Goal: Task Accomplishment & Management: Manage account settings

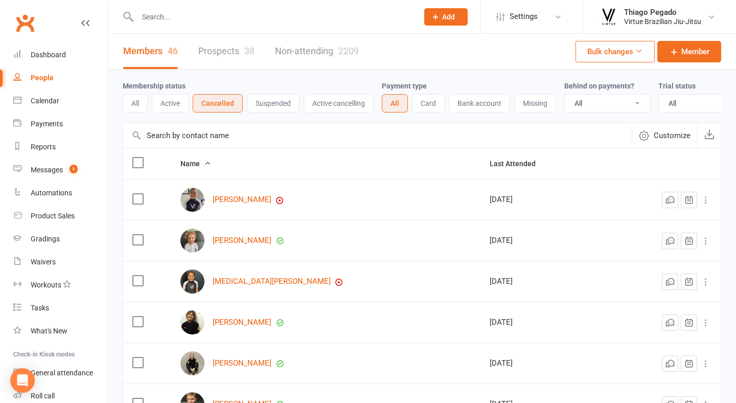
select select "100"
click at [222, 16] on input "text" at bounding box center [272, 17] width 276 height 14
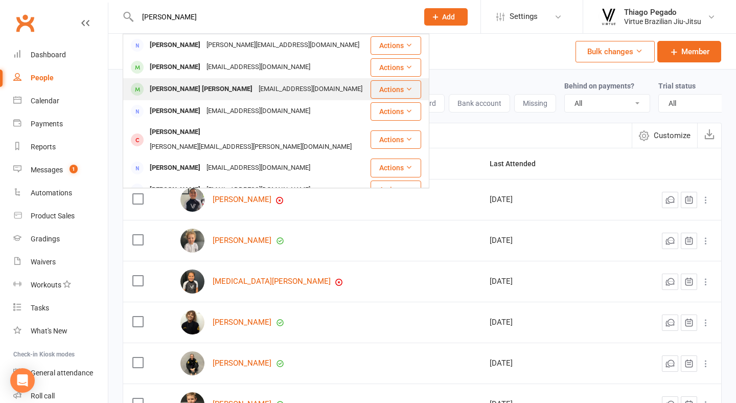
type input "bruno"
click at [217, 89] on div "Bruno Valente Hereda Cirne" at bounding box center [201, 89] width 109 height 15
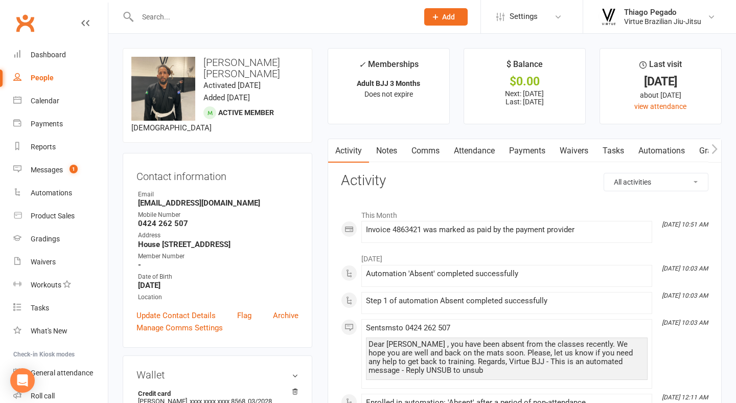
click at [532, 146] on link "Payments" at bounding box center [527, 151] width 51 height 24
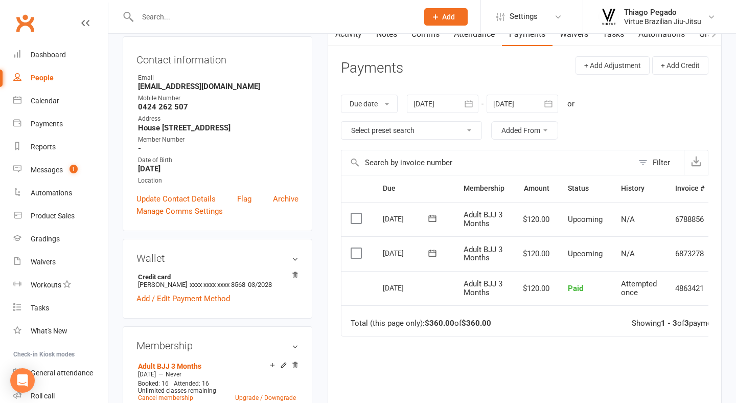
scroll to position [112, 0]
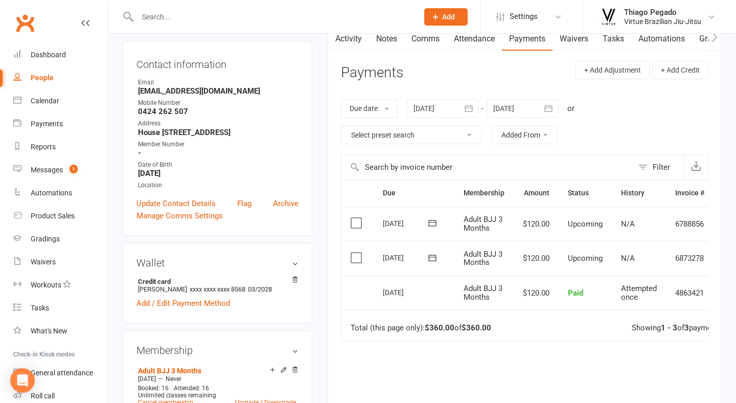
click at [474, 107] on icon "button" at bounding box center [469, 108] width 10 height 10
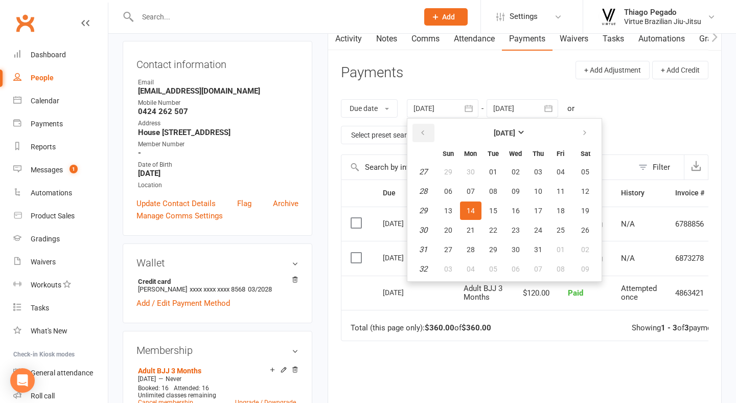
click at [422, 130] on icon "button" at bounding box center [422, 133] width 7 height 8
click at [503, 222] on button "22" at bounding box center [492, 230] width 21 height 18
type input "22 Apr 2025"
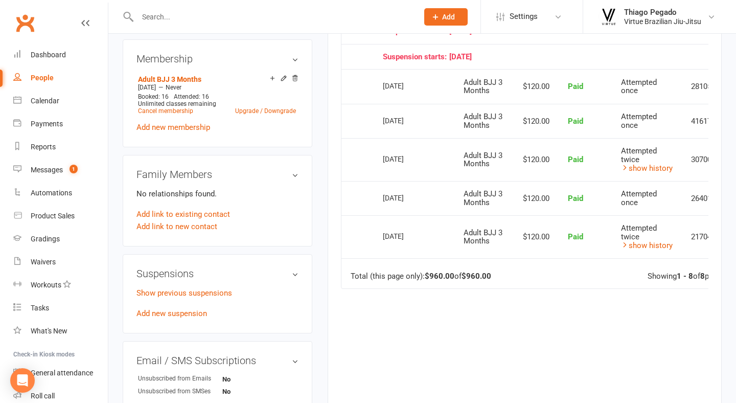
scroll to position [421, 0]
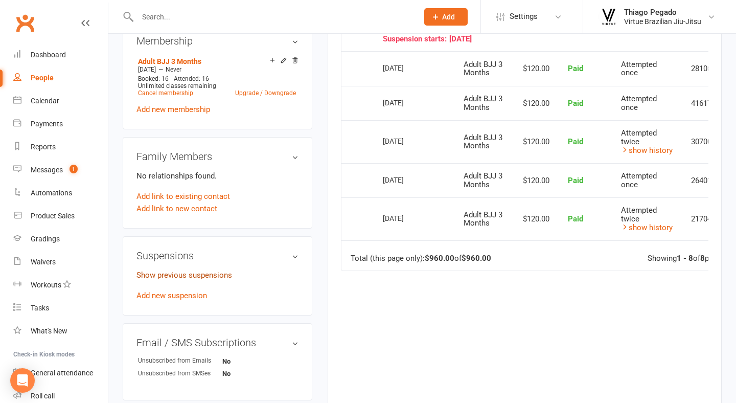
click at [210, 280] on link "Show previous suspensions" at bounding box center [184, 274] width 96 height 9
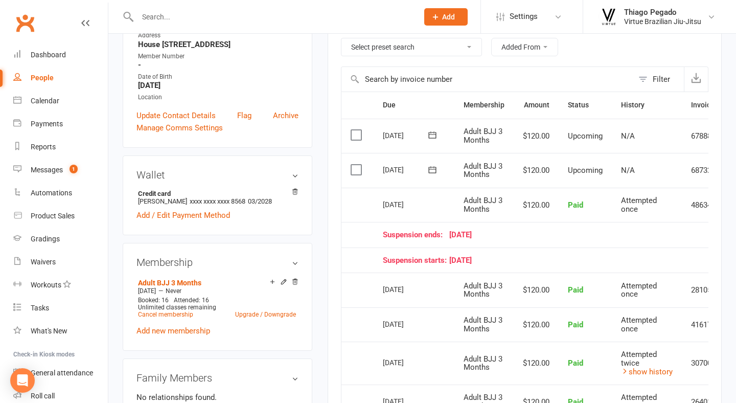
scroll to position [202, 0]
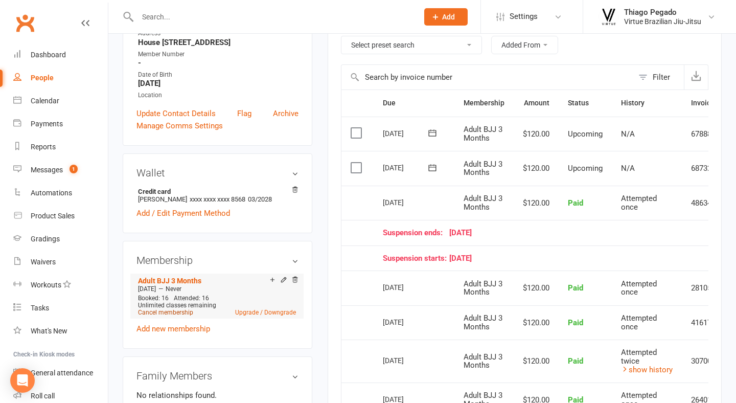
click at [171, 316] on link "Cancel membership" at bounding box center [165, 312] width 55 height 7
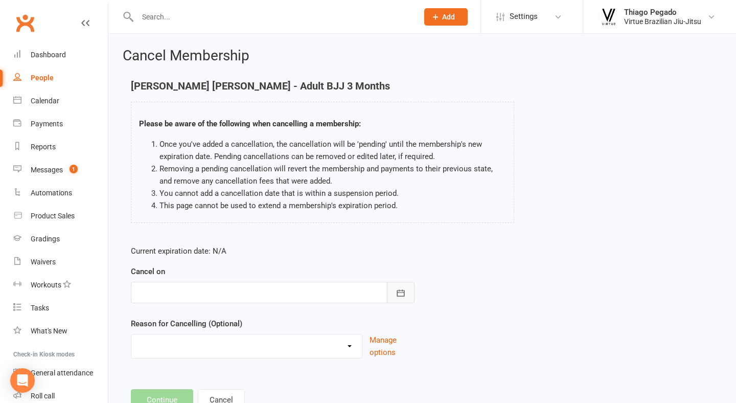
click at [402, 299] on button "button" at bounding box center [401, 292] width 28 height 21
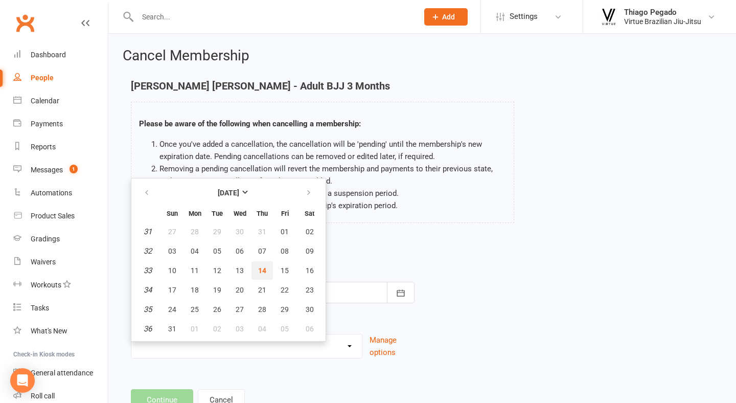
click at [258, 271] on span "14" at bounding box center [262, 270] width 8 height 8
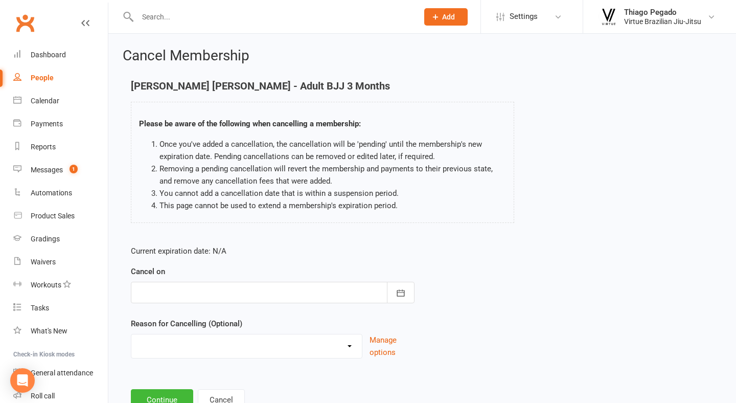
type input "[DATE]"
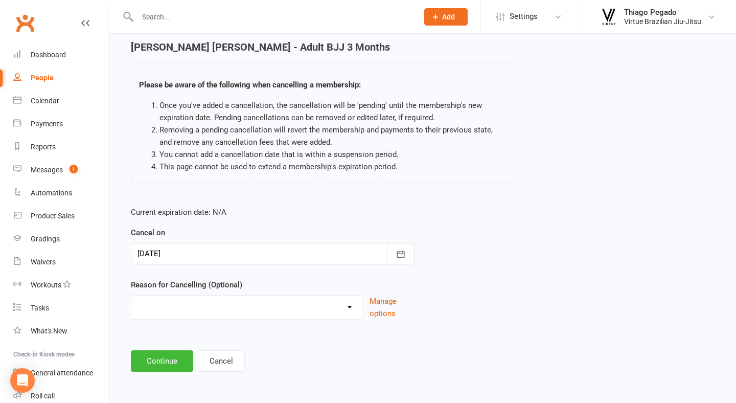
scroll to position [47, 0]
select select "2"
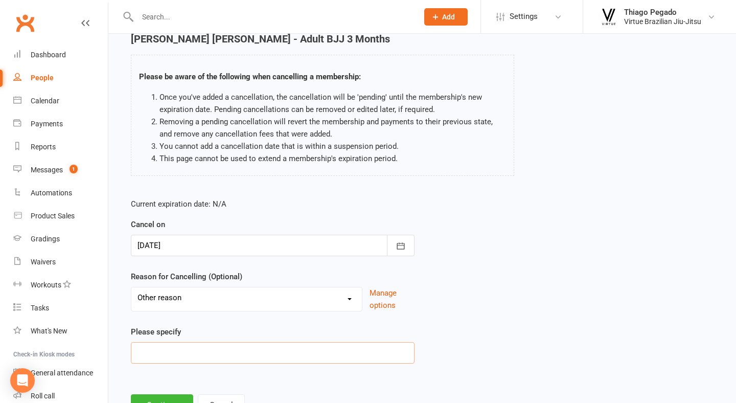
click at [212, 350] on input at bounding box center [273, 352] width 284 height 21
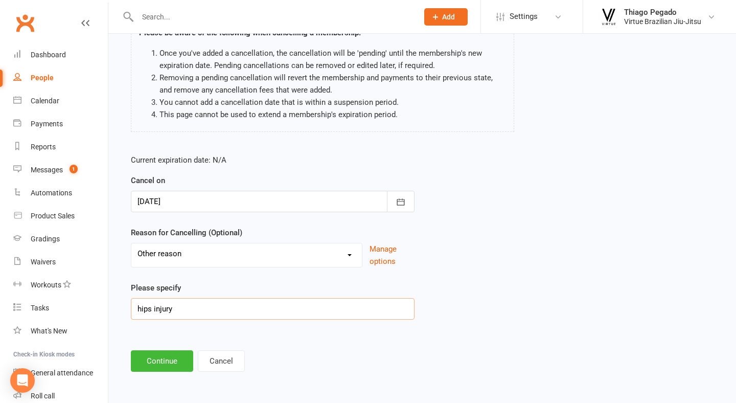
scroll to position [99, 0]
type input "hips injury"
click at [170, 350] on button "Continue" at bounding box center [162, 360] width 62 height 21
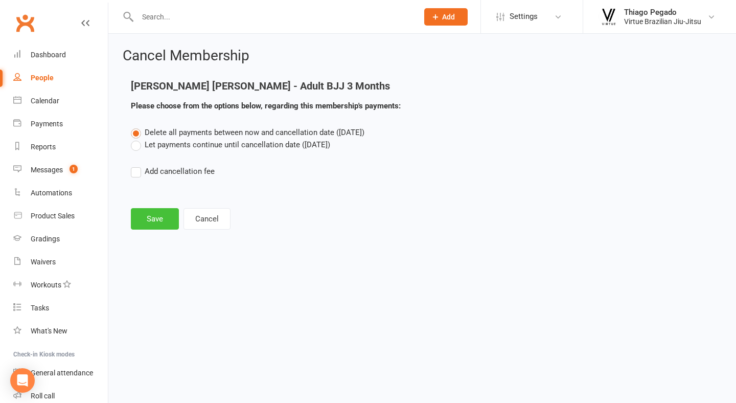
click at [153, 216] on button "Save" at bounding box center [155, 218] width 48 height 21
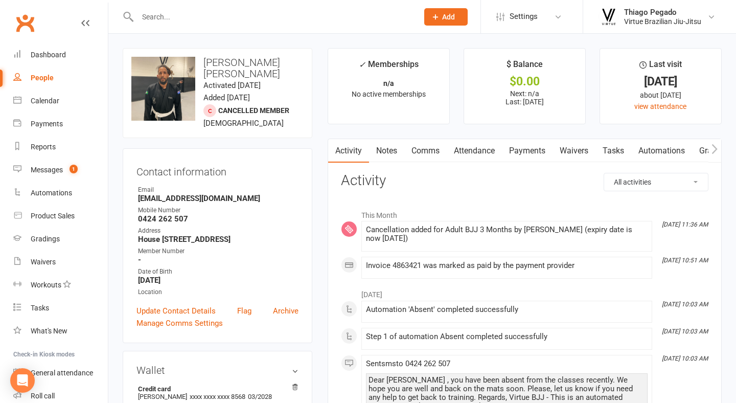
click at [208, 18] on input "text" at bounding box center [272, 17] width 276 height 14
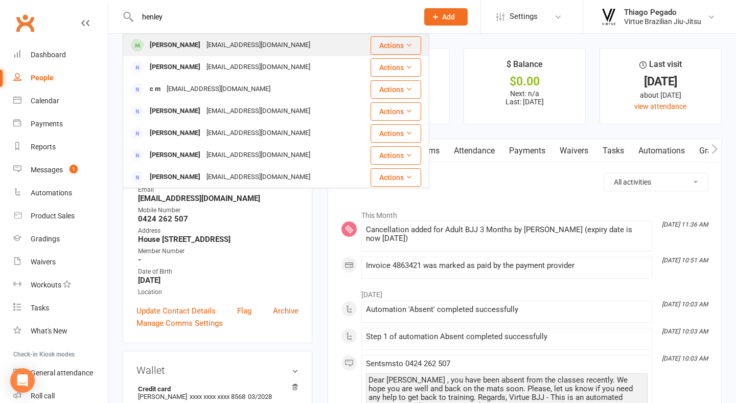
type input "henley"
click at [189, 43] on div "Henley Elwin" at bounding box center [175, 45] width 57 height 15
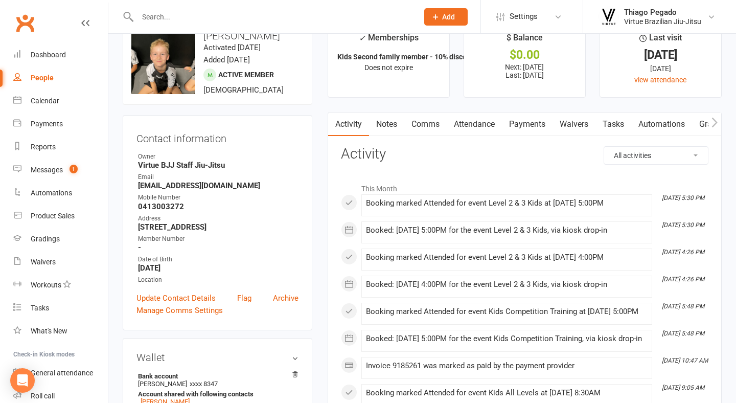
scroll to position [28, 0]
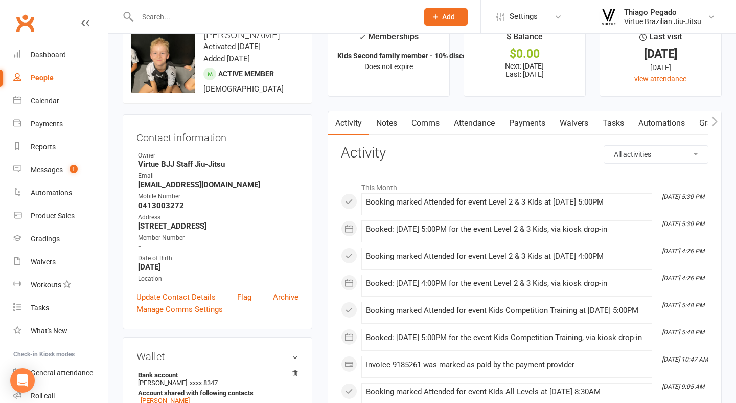
click at [545, 123] on link "Payments" at bounding box center [527, 123] width 51 height 24
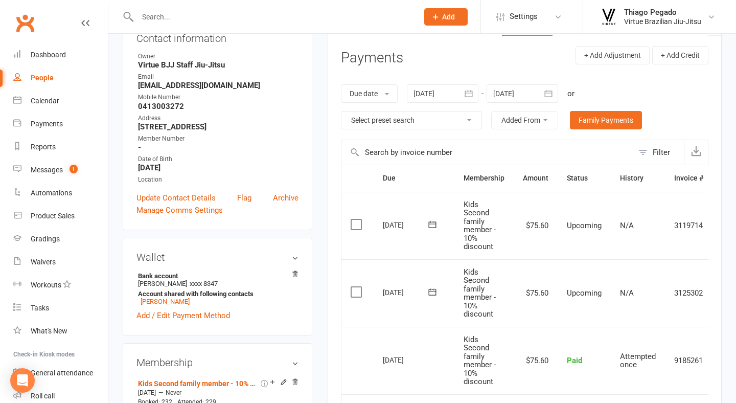
scroll to position [112, 0]
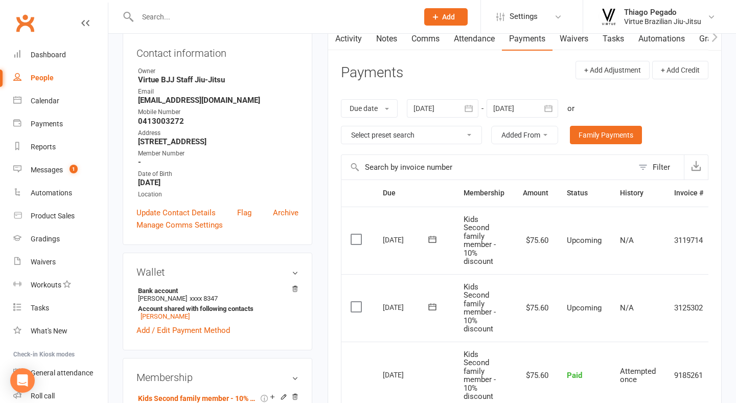
click at [545, 108] on icon "button" at bounding box center [548, 108] width 10 height 10
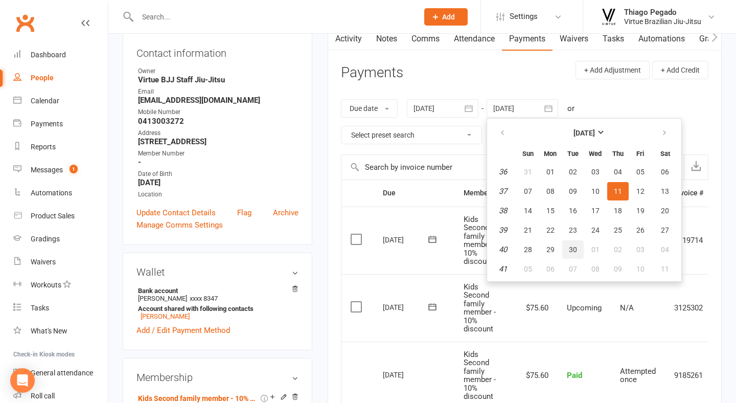
click at [574, 248] on span "30" at bounding box center [573, 249] width 8 height 8
type input "30 Sep 2025"
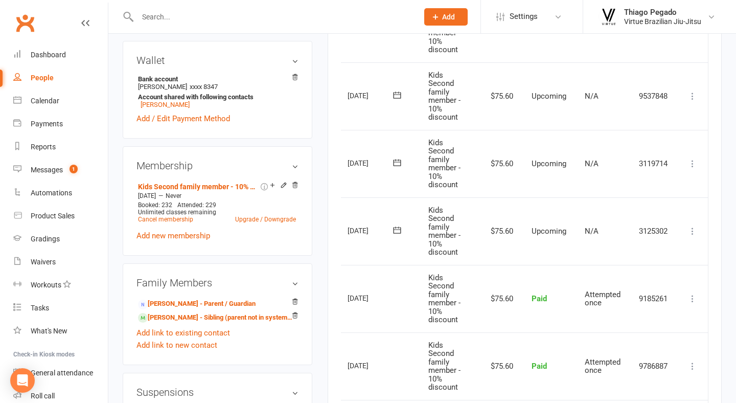
scroll to position [0, 36]
click at [693, 226] on icon at bounding box center [692, 231] width 10 height 10
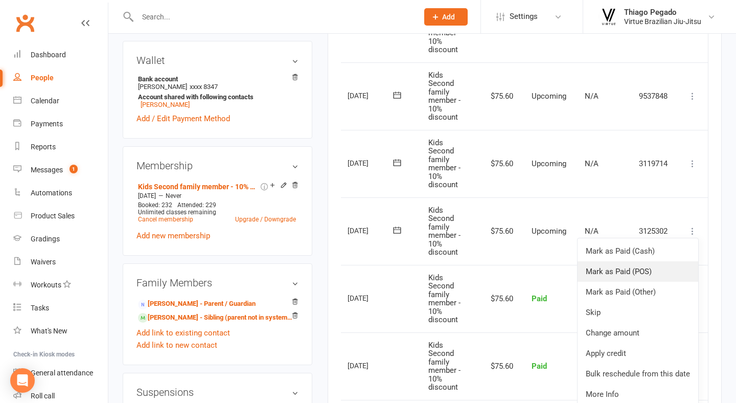
click at [636, 266] on link "Mark as Paid (POS)" at bounding box center [638, 271] width 121 height 20
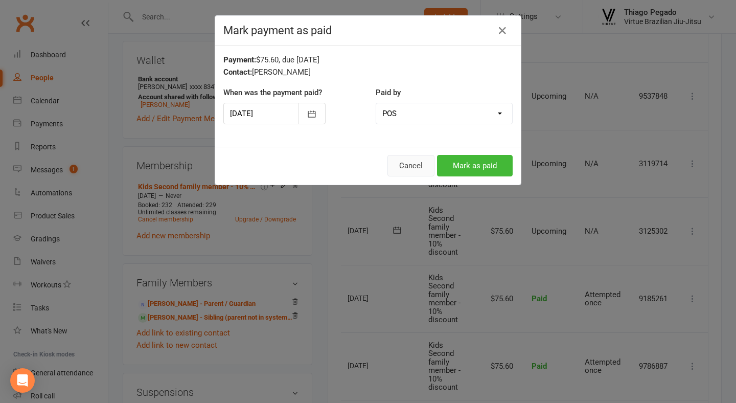
click at [406, 169] on button "Cancel" at bounding box center [410, 165] width 47 height 21
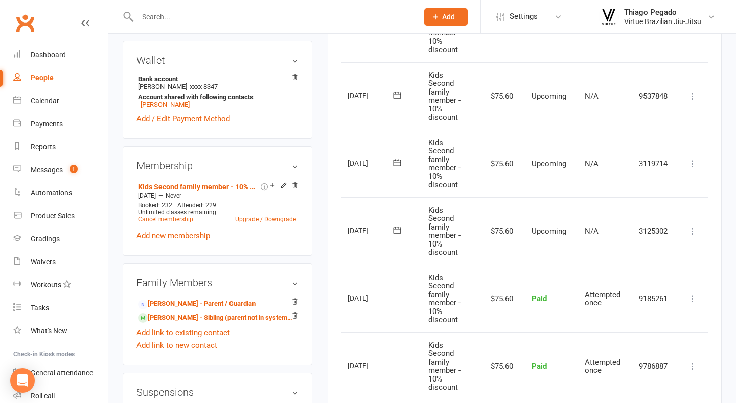
click at [688, 226] on icon at bounding box center [692, 231] width 10 height 10
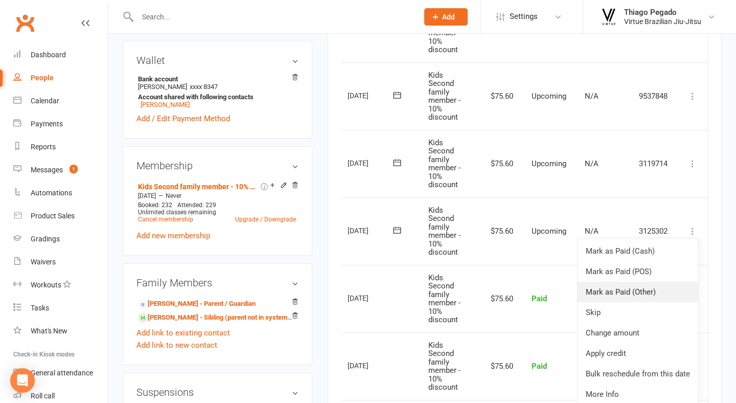
click at [658, 283] on link "Mark as Paid (Other)" at bounding box center [638, 292] width 121 height 20
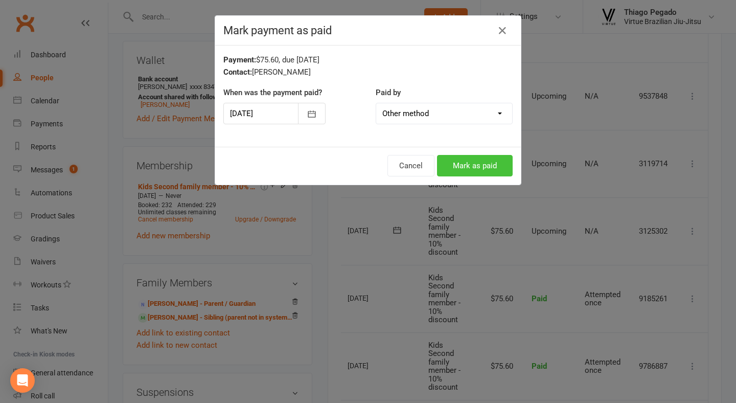
click at [470, 161] on button "Mark as paid" at bounding box center [475, 165] width 76 height 21
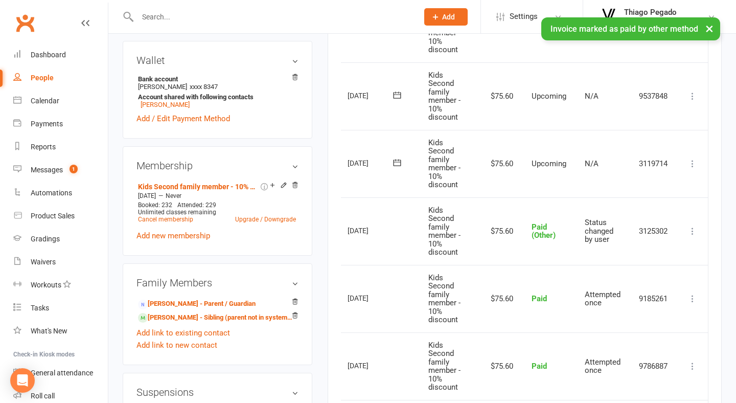
click at [694, 158] on icon at bounding box center [692, 163] width 10 height 10
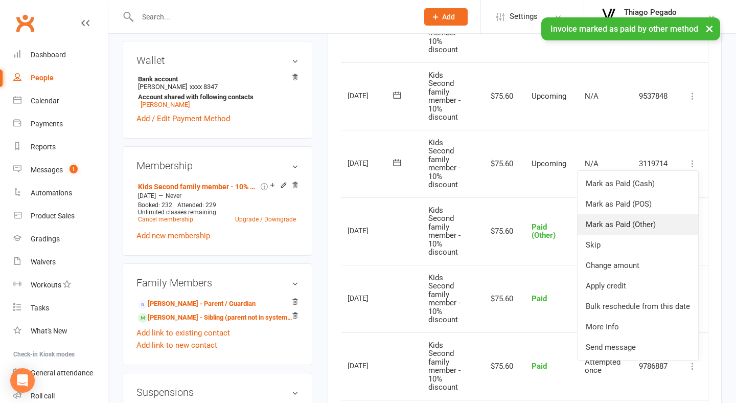
click at [654, 217] on link "Mark as Paid (Other)" at bounding box center [638, 224] width 121 height 20
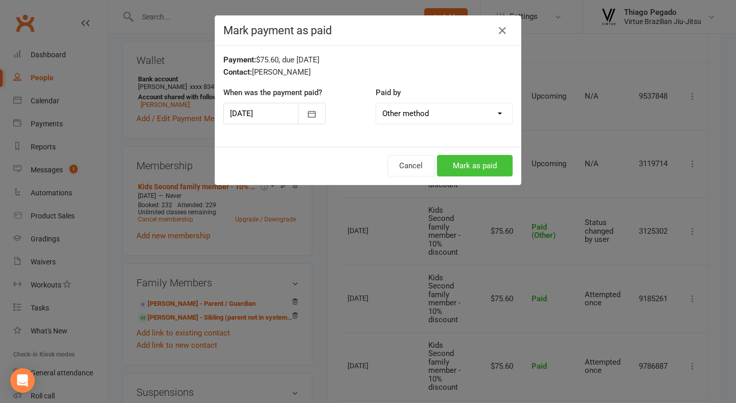
click at [503, 163] on button "Mark as paid" at bounding box center [475, 165] width 76 height 21
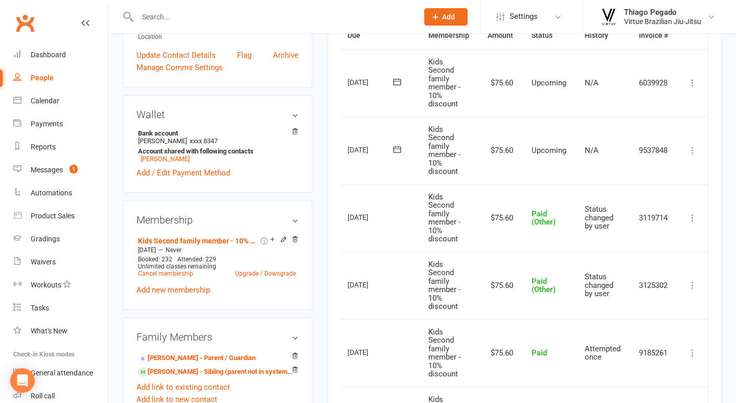
scroll to position [268, 0]
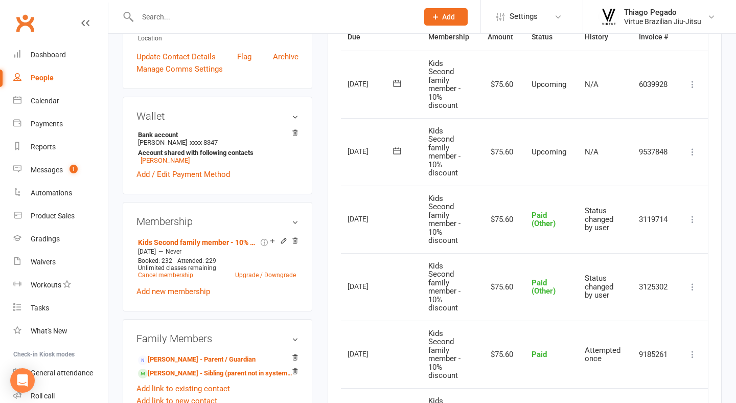
click at [692, 148] on icon at bounding box center [692, 152] width 10 height 10
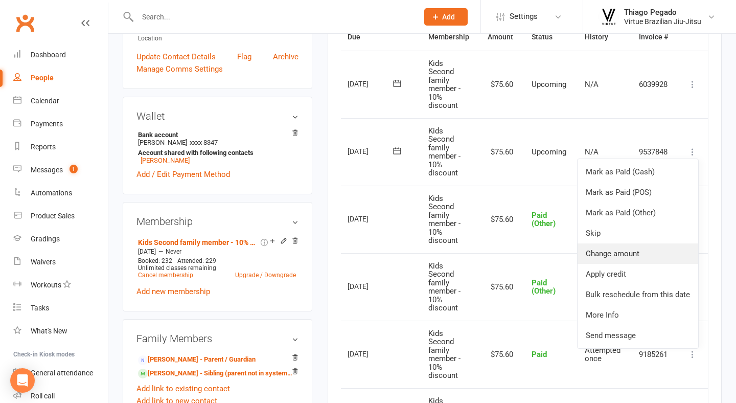
click at [628, 252] on link "Change amount" at bounding box center [638, 253] width 121 height 20
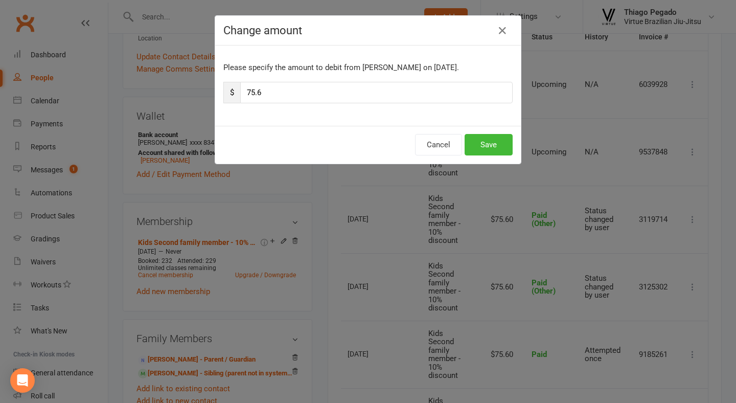
click at [436, 91] on input "75.6" at bounding box center [376, 92] width 272 height 21
type input "26.80"
click at [488, 137] on button "Save" at bounding box center [489, 144] width 48 height 21
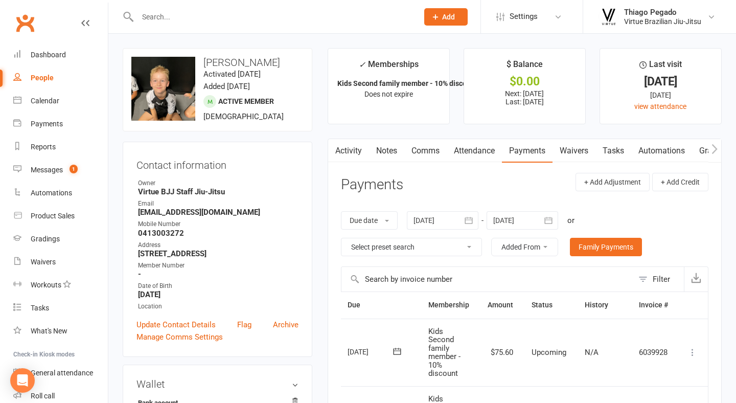
scroll to position [0, 0]
click at [198, 16] on input "text" at bounding box center [272, 17] width 276 height 14
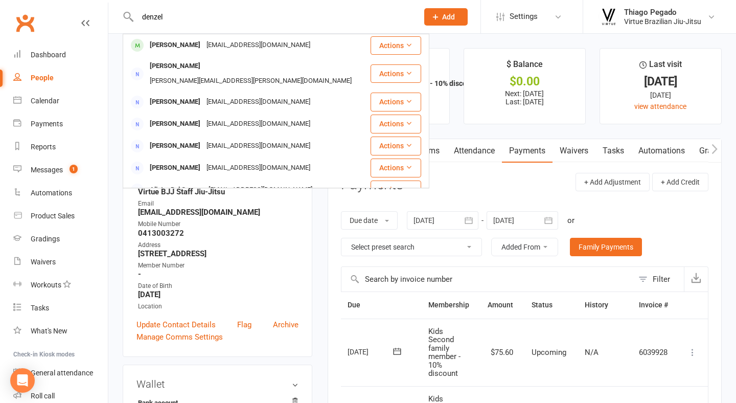
type input "Denzel"
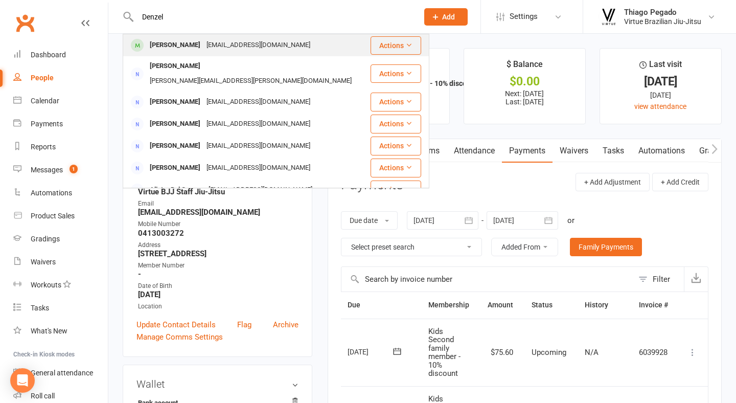
drag, startPoint x: 198, startPoint y: 16, endPoint x: 169, endPoint y: 45, distance: 40.5
click at [169, 45] on div "Denzel ELWIN" at bounding box center [175, 45] width 57 height 15
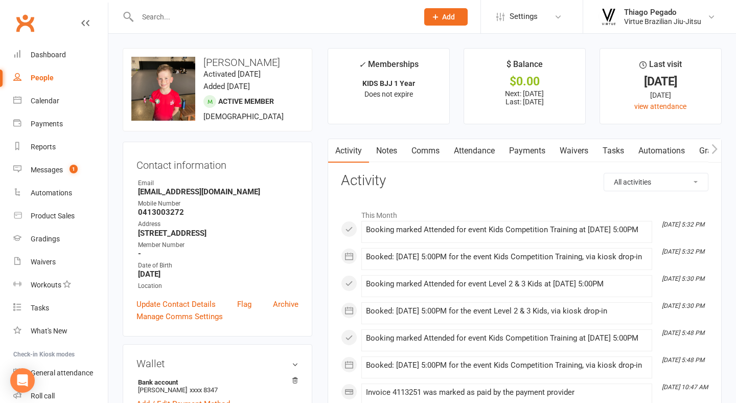
click at [541, 151] on link "Payments" at bounding box center [527, 151] width 51 height 24
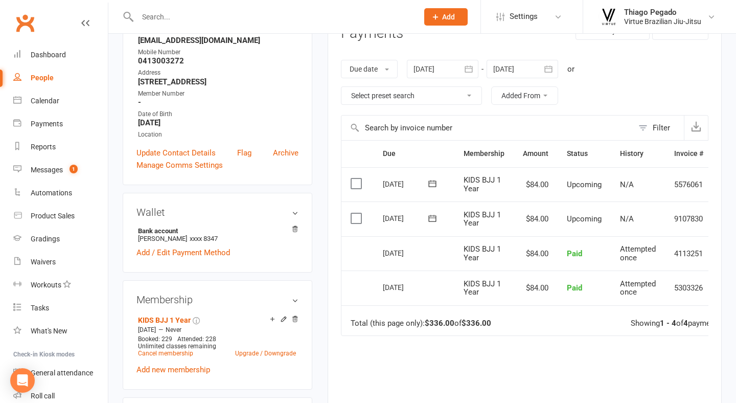
scroll to position [156, 0]
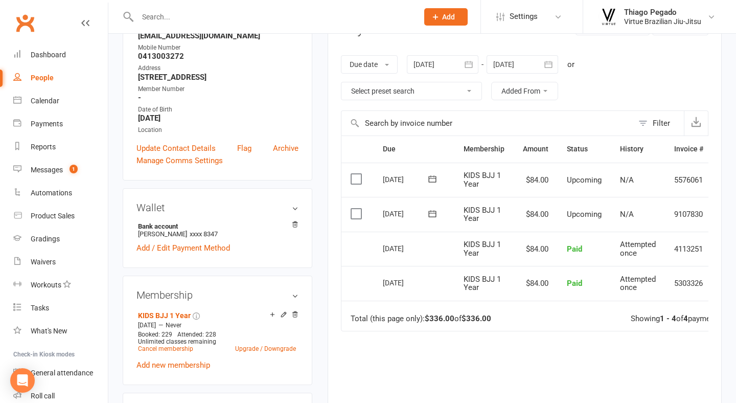
click at [552, 65] on icon "button" at bounding box center [548, 64] width 10 height 10
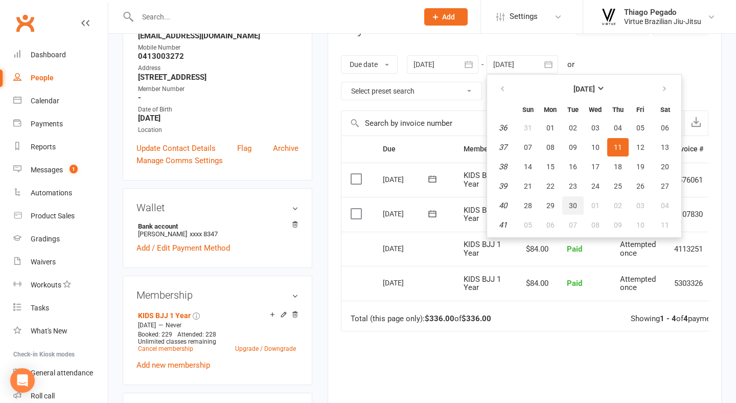
click at [573, 199] on button "30" at bounding box center [572, 205] width 21 height 18
type input "30 Sep 2025"
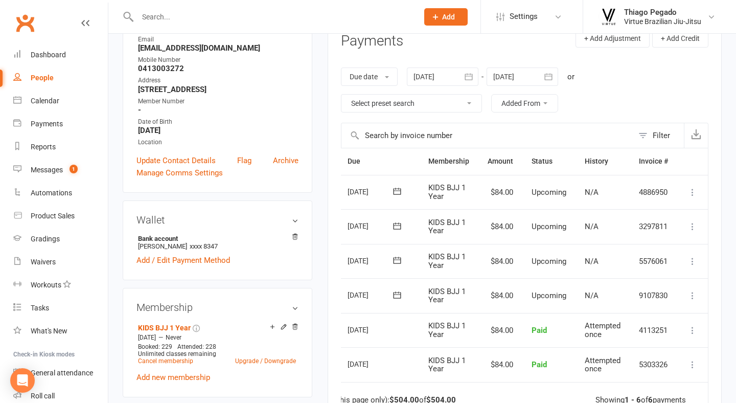
scroll to position [0, 36]
click at [695, 290] on icon at bounding box center [692, 295] width 10 height 10
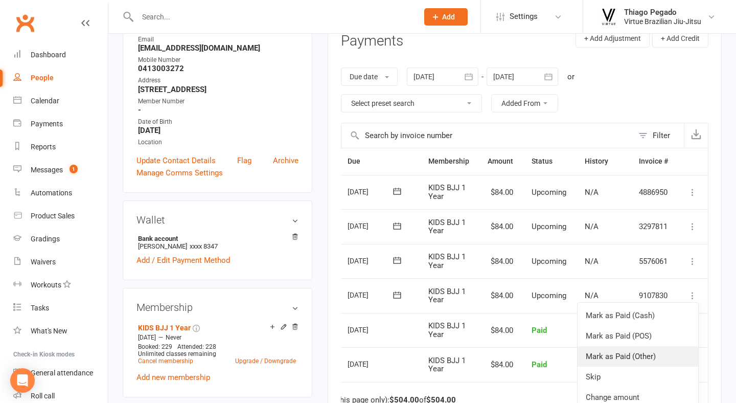
click at [652, 351] on link "Mark as Paid (Other)" at bounding box center [638, 356] width 121 height 20
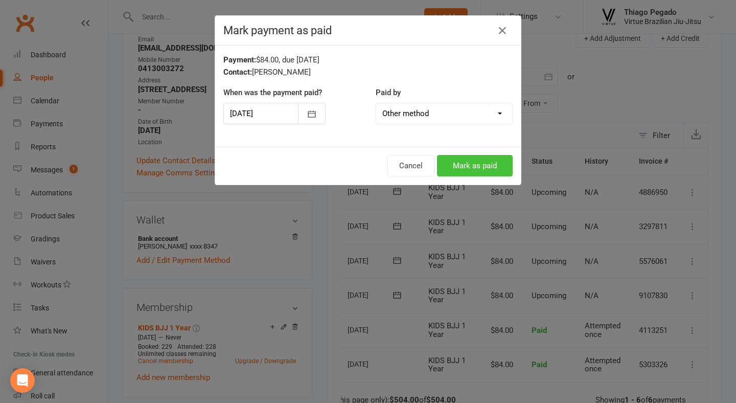
click at [481, 166] on button "Mark as paid" at bounding box center [475, 165] width 76 height 21
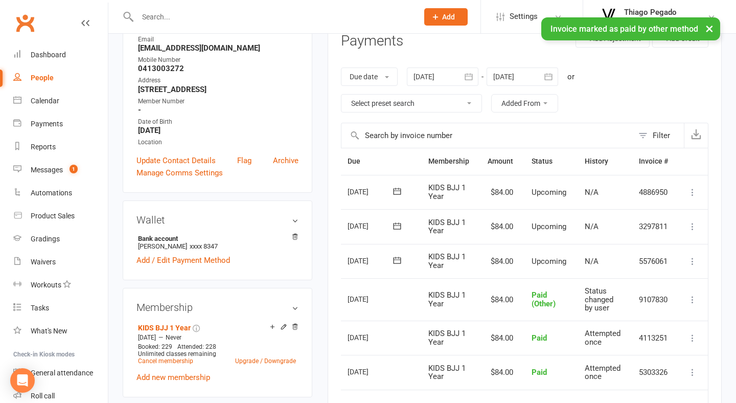
click at [694, 258] on icon at bounding box center [692, 261] width 10 height 10
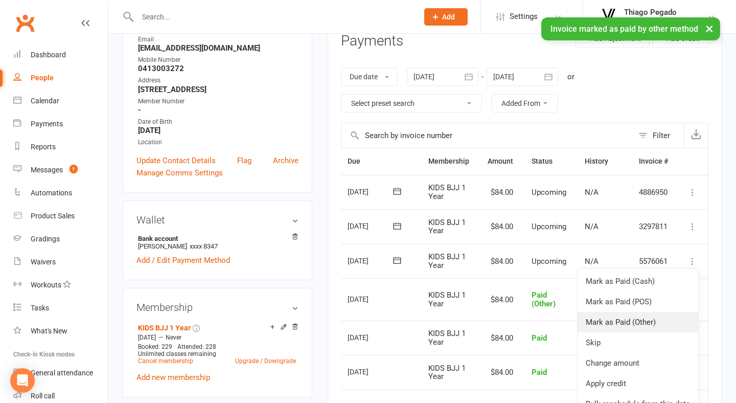
click at [642, 314] on link "Mark as Paid (Other)" at bounding box center [638, 322] width 121 height 20
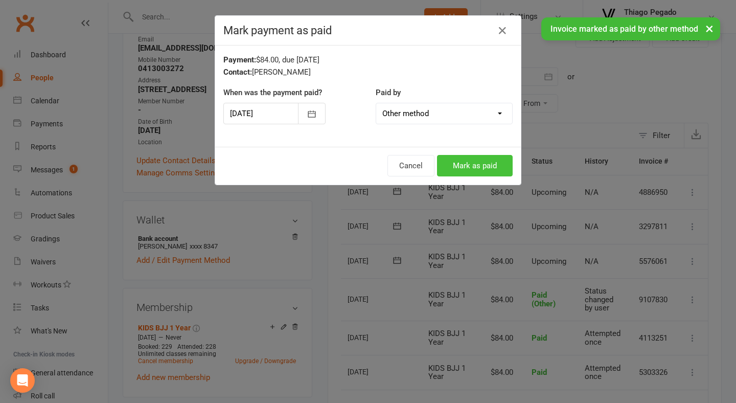
click at [466, 170] on button "Mark as paid" at bounding box center [475, 165] width 76 height 21
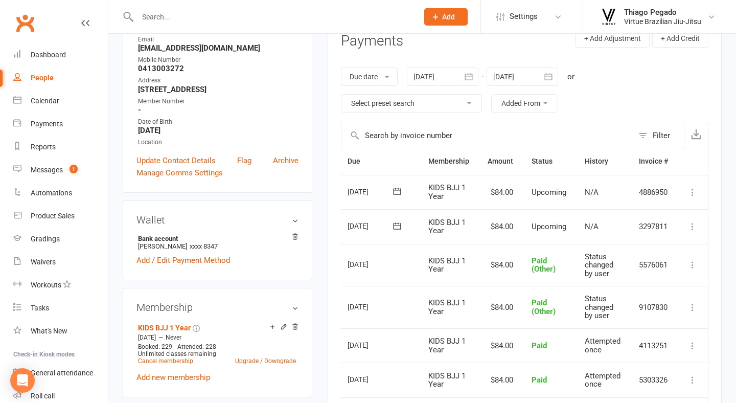
click at [687, 224] on button at bounding box center [692, 226] width 12 height 12
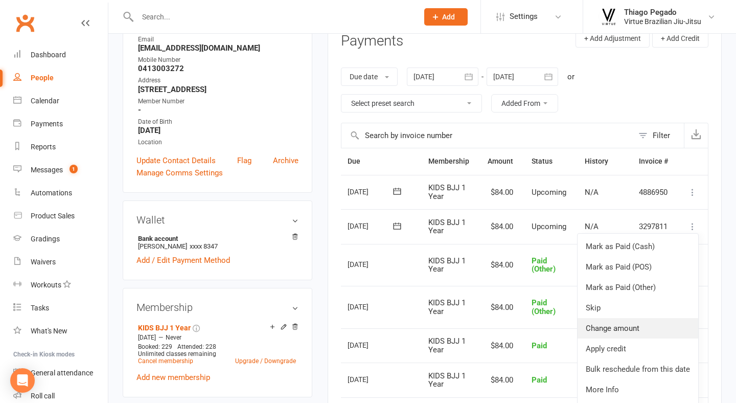
click at [615, 321] on link "Change amount" at bounding box center [638, 328] width 121 height 20
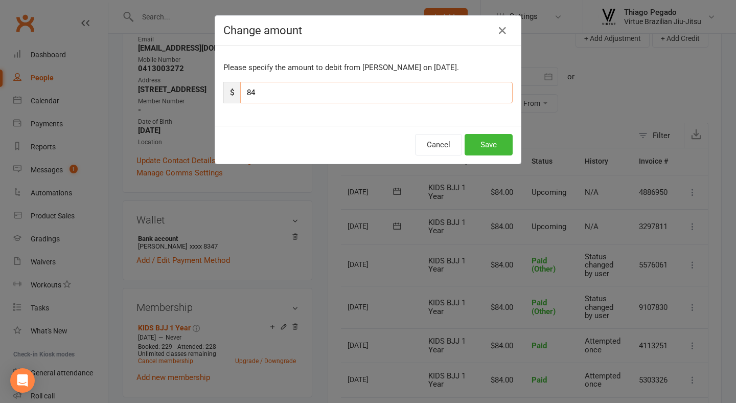
click at [379, 99] on input "84" at bounding box center [376, 92] width 272 height 21
type input "52"
click at [493, 146] on button "Save" at bounding box center [489, 144] width 48 height 21
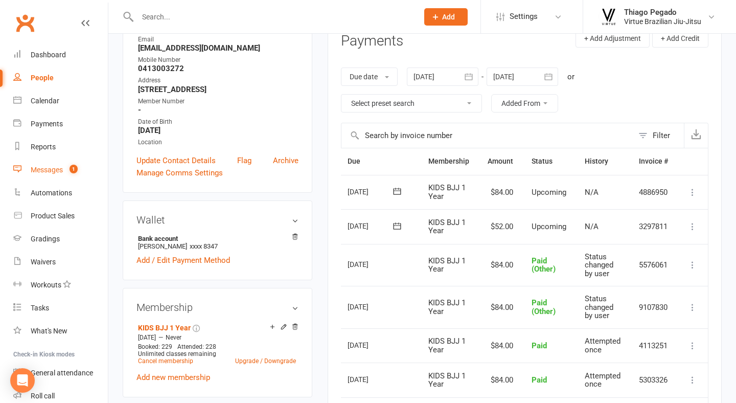
click at [64, 171] on link "Messages 1" at bounding box center [60, 169] width 95 height 23
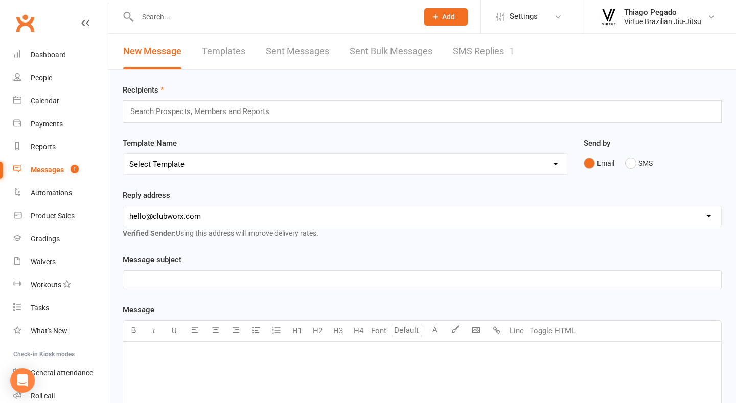
click at [493, 60] on link "SMS Replies 1" at bounding box center [483, 51] width 61 height 35
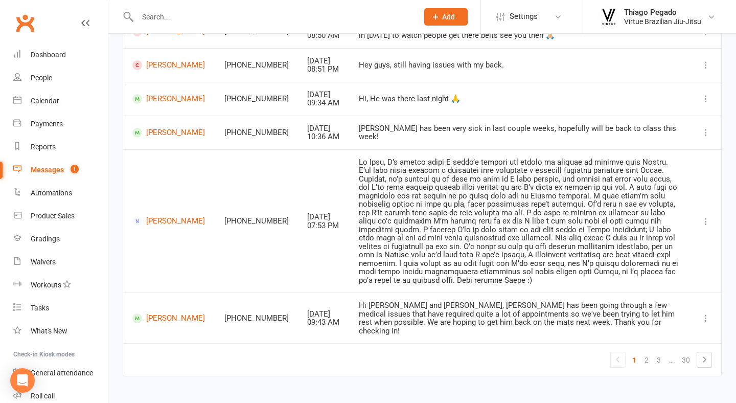
scroll to position [304, 0]
click at [641, 353] on link "2" at bounding box center [646, 360] width 12 height 14
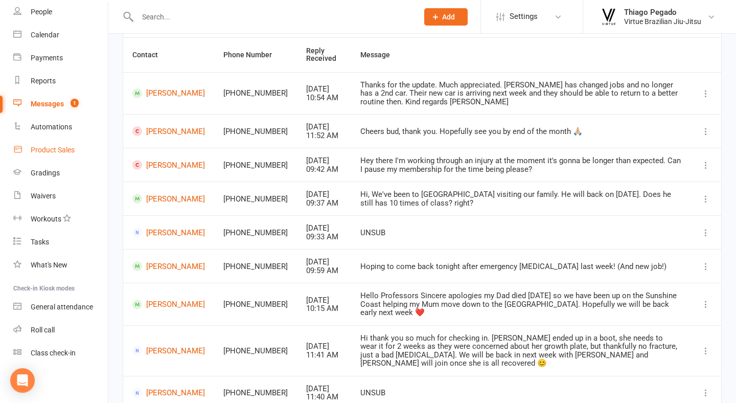
scroll to position [110, 0]
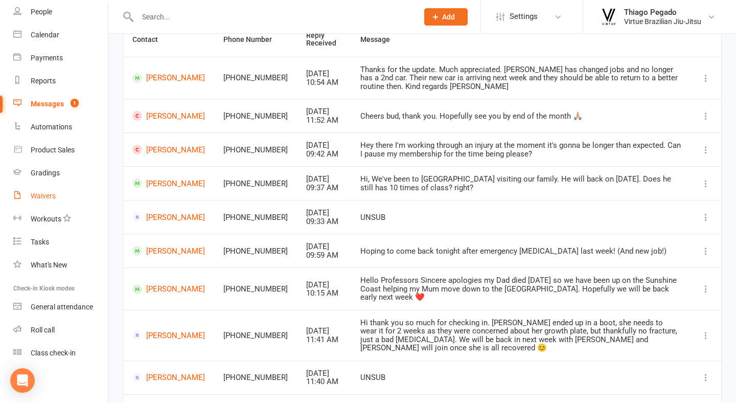
click at [50, 192] on div "Waivers" at bounding box center [43, 196] width 25 height 8
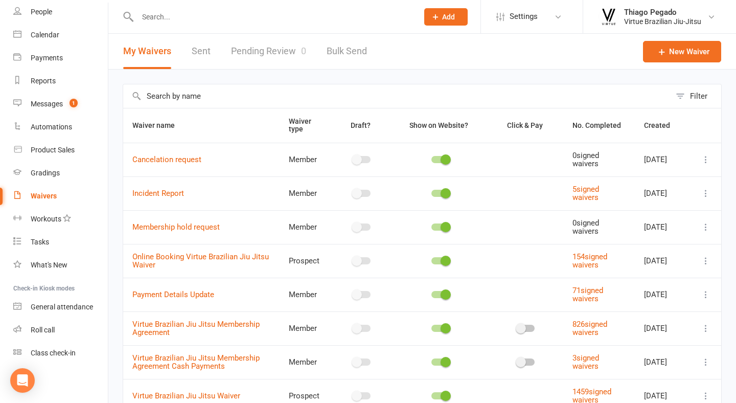
click at [263, 53] on link "Pending Review 0" at bounding box center [268, 51] width 75 height 35
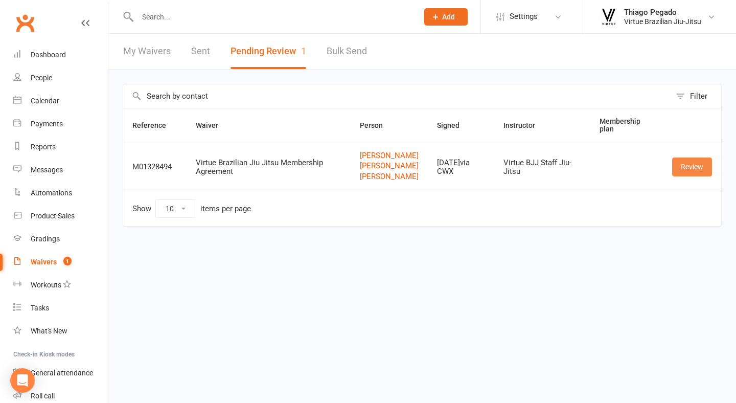
click at [685, 167] on link "Review" at bounding box center [692, 166] width 40 height 18
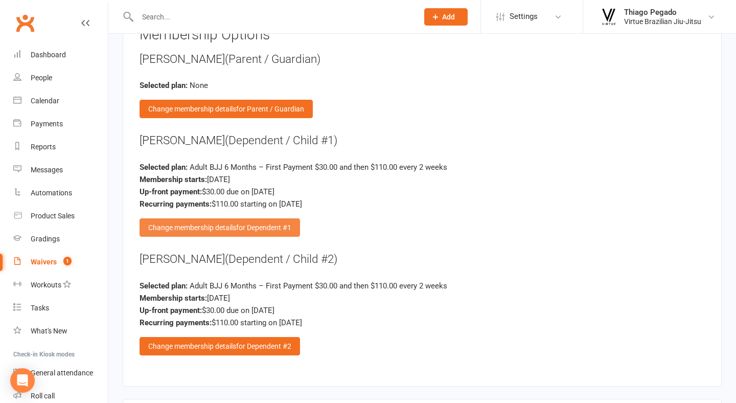
scroll to position [1635, 0]
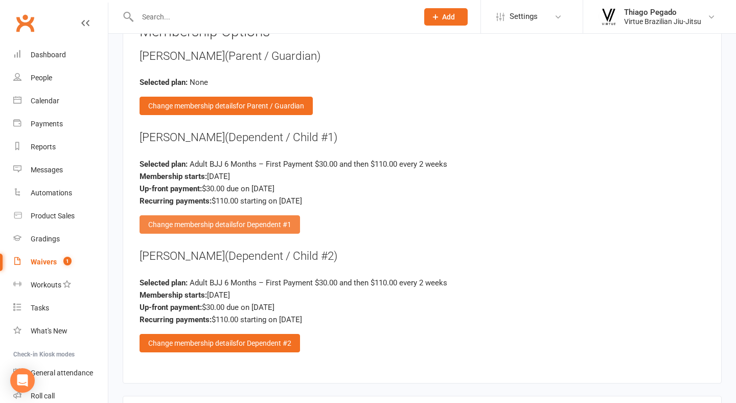
click at [270, 215] on div "Change membership details for Dependent #1" at bounding box center [220, 224] width 160 height 18
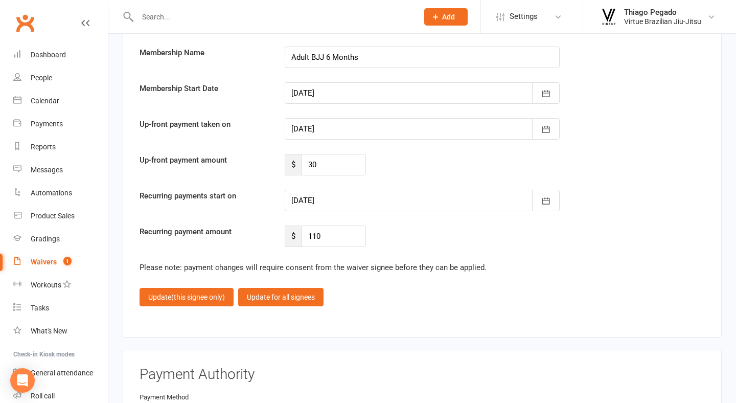
scroll to position [2334, 0]
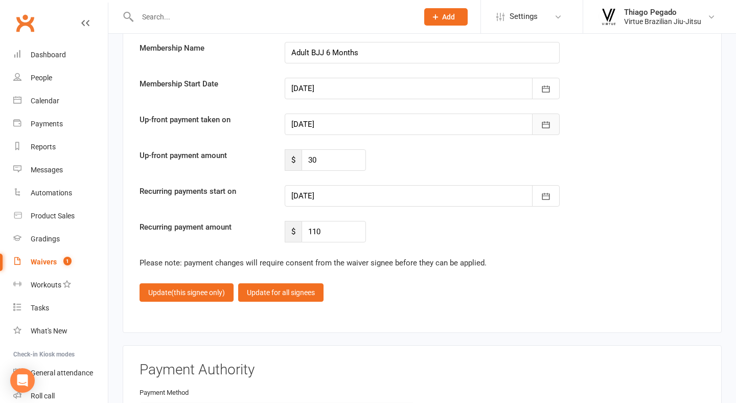
click at [550, 120] on icon "button" at bounding box center [546, 125] width 10 height 10
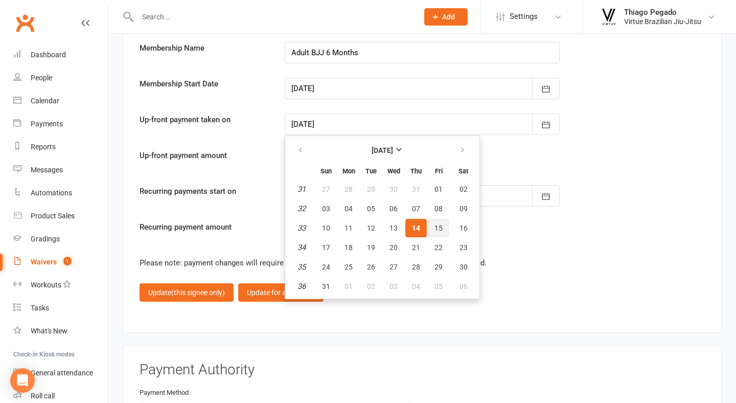
click at [440, 224] on span "15" at bounding box center [438, 228] width 8 height 8
type input "[DATE]"
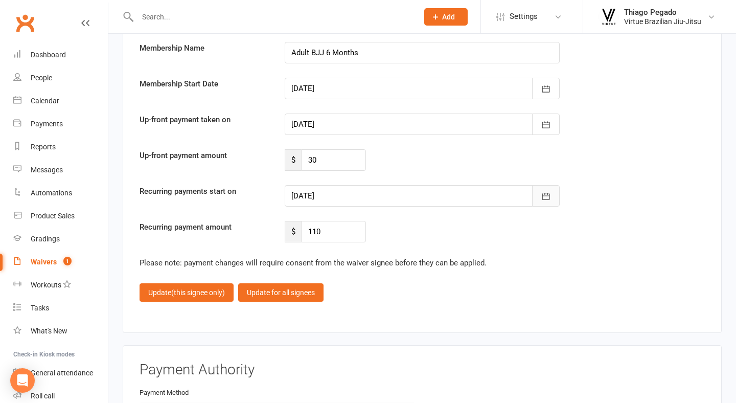
click at [551, 186] on button "button" at bounding box center [546, 195] width 28 height 21
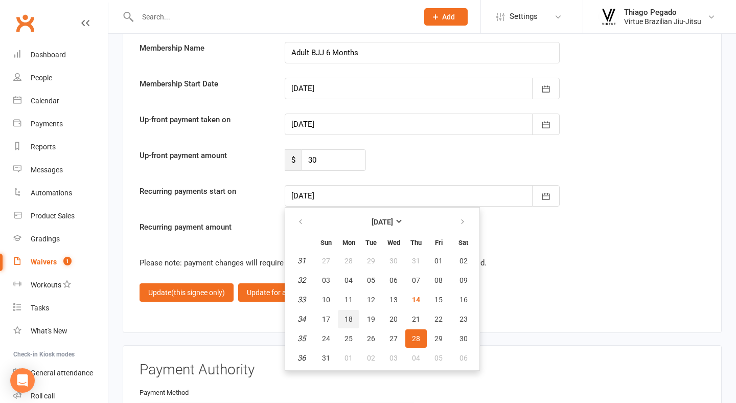
click at [351, 315] on span "18" at bounding box center [348, 319] width 8 height 8
type input "[DATE]"
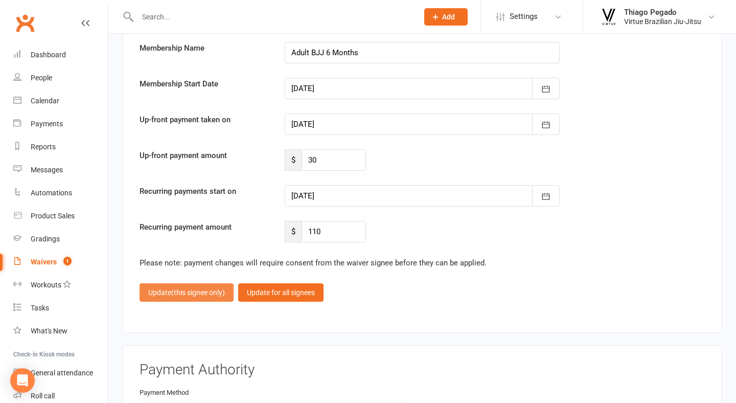
click at [193, 285] on button "Update (this signee only)" at bounding box center [187, 292] width 94 height 18
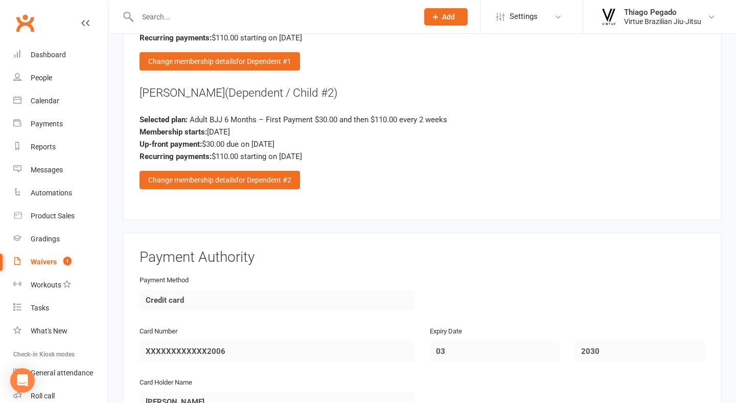
scroll to position [1788, 0]
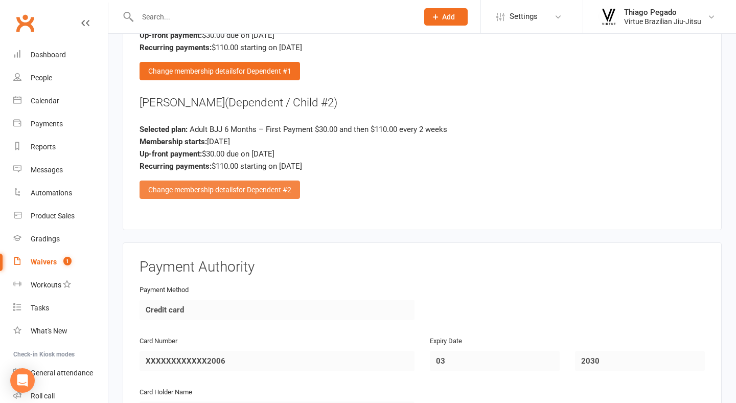
click at [230, 180] on div "Change membership details for Dependent #2" at bounding box center [220, 189] width 160 height 18
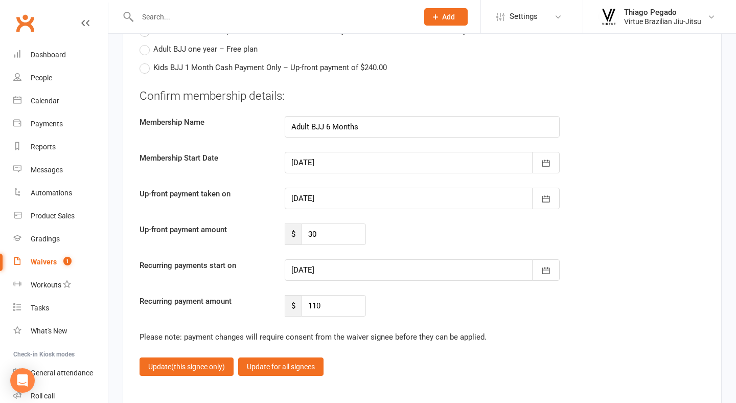
scroll to position [2261, 0]
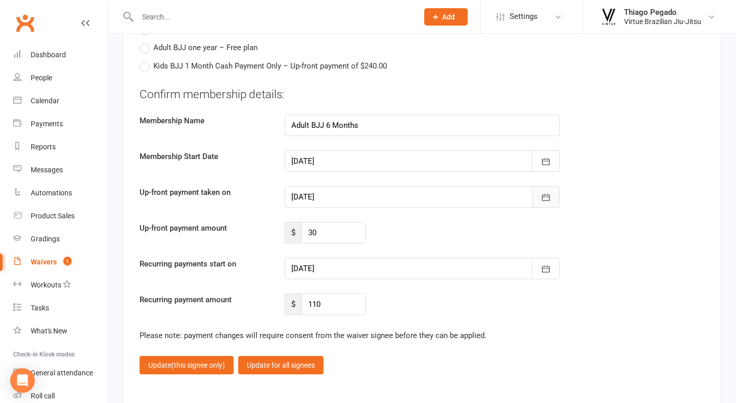
click at [557, 187] on button "button" at bounding box center [546, 196] width 28 height 21
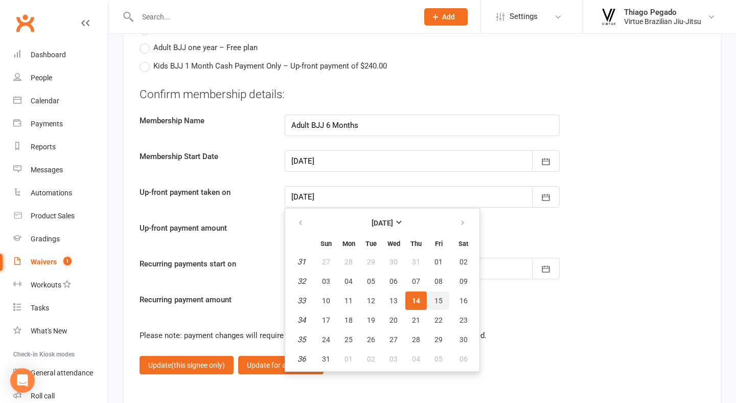
click at [441, 296] on span "15" at bounding box center [438, 300] width 8 height 8
type input "[DATE]"
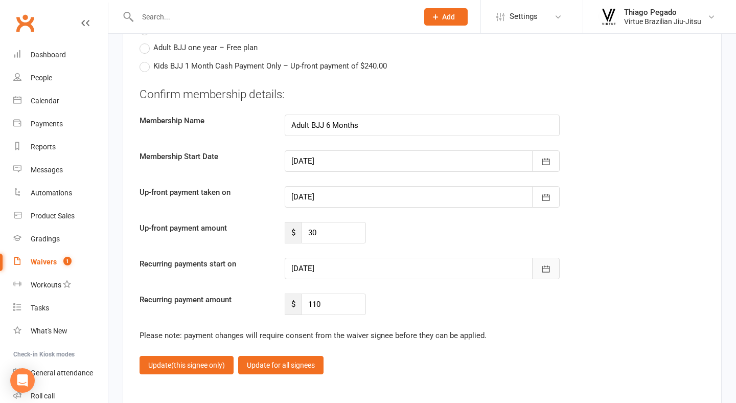
click at [545, 264] on icon "button" at bounding box center [546, 269] width 10 height 10
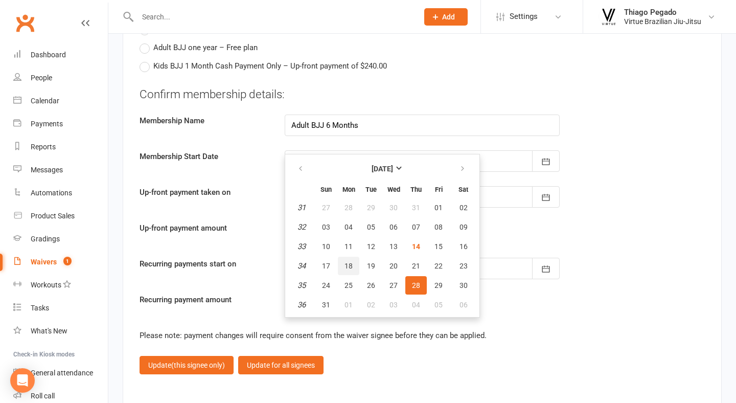
click at [348, 262] on span "18" at bounding box center [348, 266] width 8 height 8
type input "[DATE]"
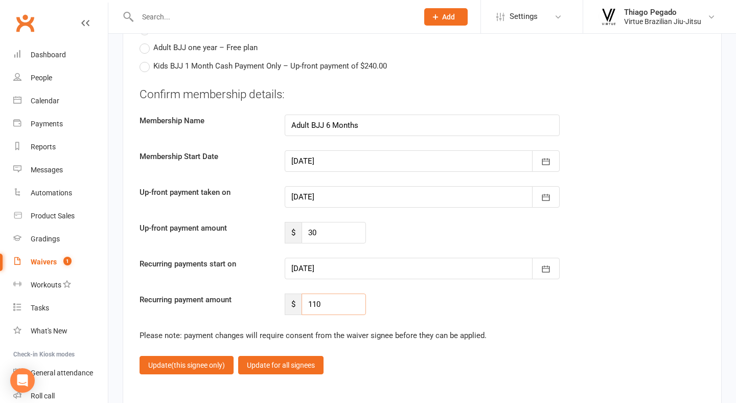
click at [333, 295] on input "110" at bounding box center [334, 303] width 64 height 21
type input "99"
click at [408, 293] on div "Recurring payment amount $ 99" at bounding box center [422, 303] width 581 height 21
click at [188, 361] on span "(this signee only)" at bounding box center [198, 365] width 54 height 8
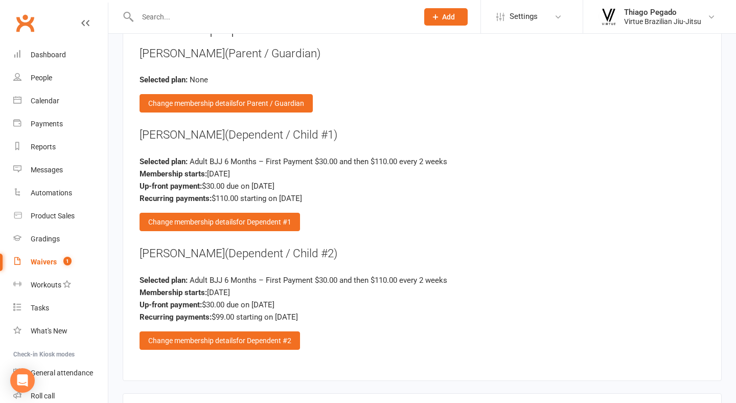
scroll to position [1626, 0]
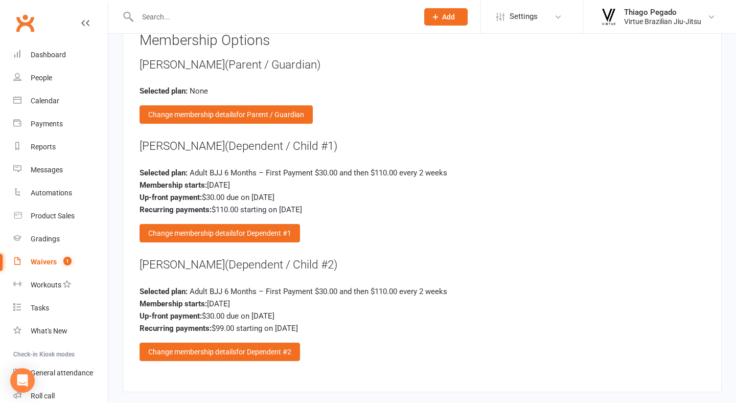
drag, startPoint x: 140, startPoint y: 132, endPoint x: 329, endPoint y: 306, distance: 256.1
click at [329, 306] on div "Membership Options [PERSON_NAME] (Parent / Guardian) Selected plan: None Change…" at bounding box center [422, 204] width 565 height 342
copy div "[PERSON_NAME] (Dependent / Child #1) Selected plan: Adult BJJ 6 Months – First …"
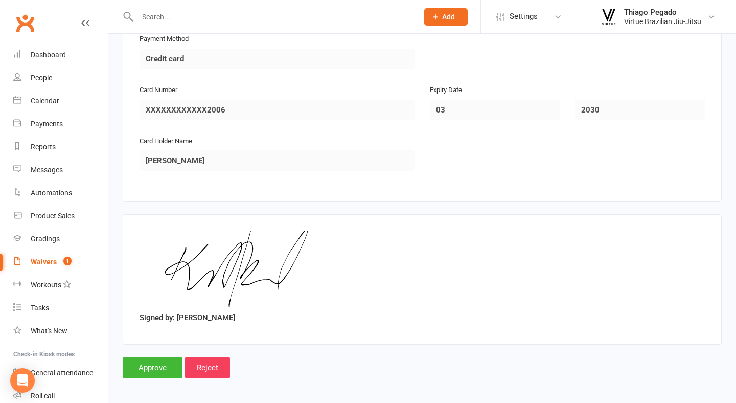
scroll to position [2039, 0]
click at [165, 357] on input "Approve" at bounding box center [153, 367] width 60 height 21
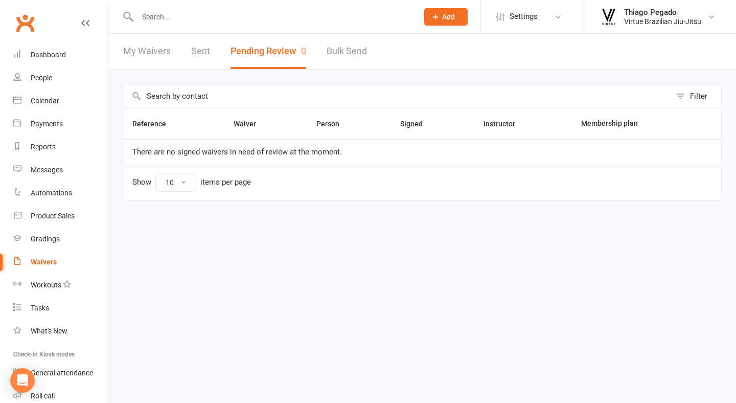
click at [165, 16] on input "text" at bounding box center [272, 17] width 276 height 14
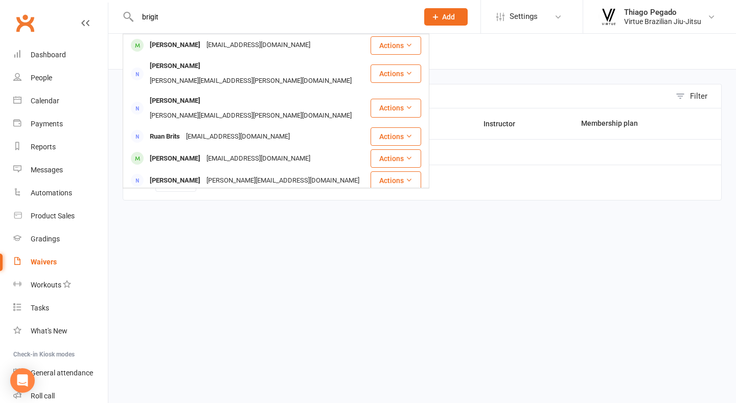
type input "Brigit"
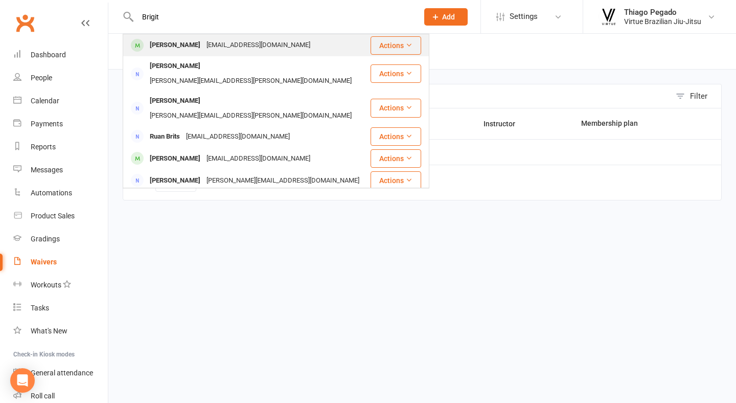
drag, startPoint x: 159, startPoint y: 34, endPoint x: 170, endPoint y: 45, distance: 15.6
click at [170, 45] on div "[PERSON_NAME]" at bounding box center [175, 45] width 57 height 15
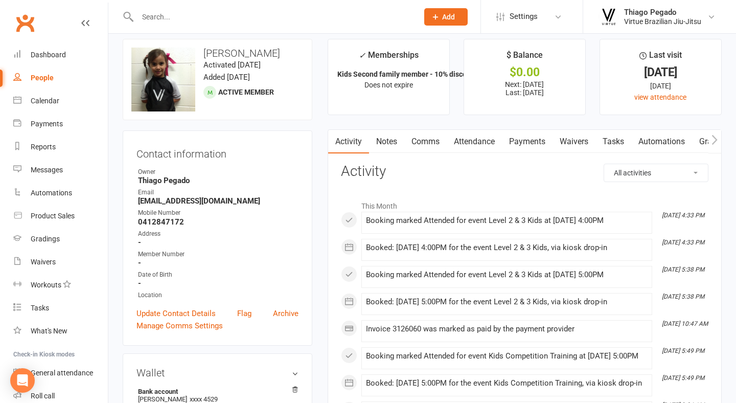
scroll to position [12, 0]
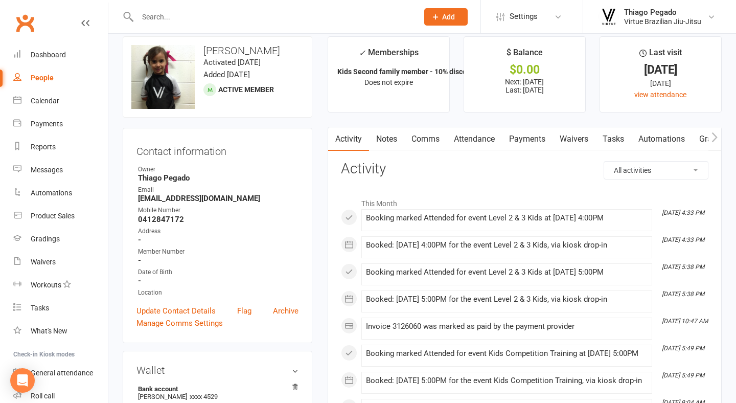
click at [536, 141] on link "Payments" at bounding box center [527, 139] width 51 height 24
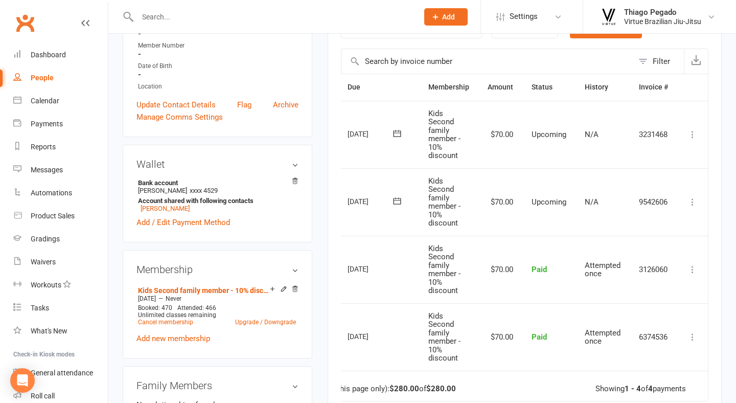
scroll to position [0, 36]
click at [689, 197] on icon at bounding box center [692, 202] width 10 height 10
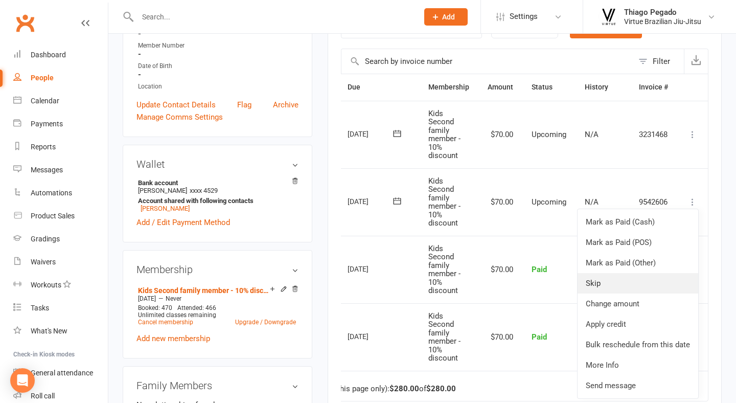
click at [613, 277] on link "Skip" at bounding box center [638, 283] width 121 height 20
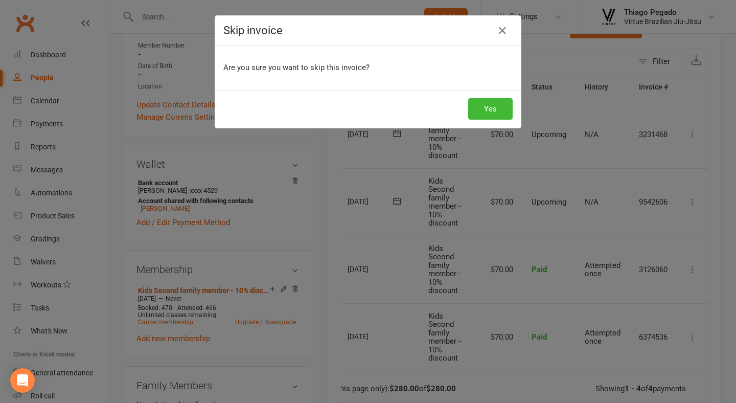
click at [508, 123] on div "Yes" at bounding box center [368, 109] width 306 height 38
click at [499, 107] on button "Yes" at bounding box center [490, 108] width 44 height 21
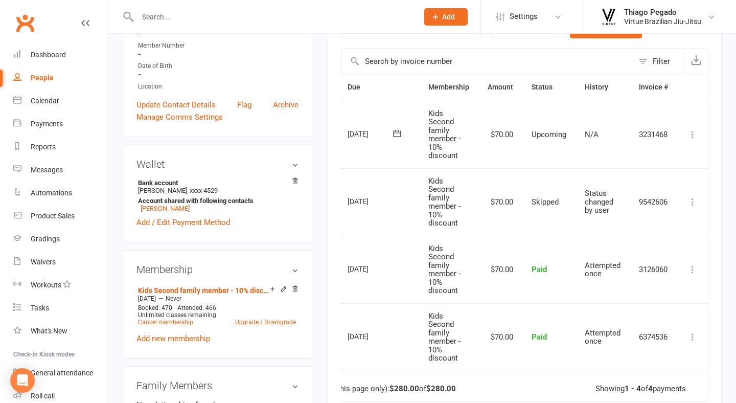
click at [695, 133] on icon at bounding box center [692, 134] width 10 height 10
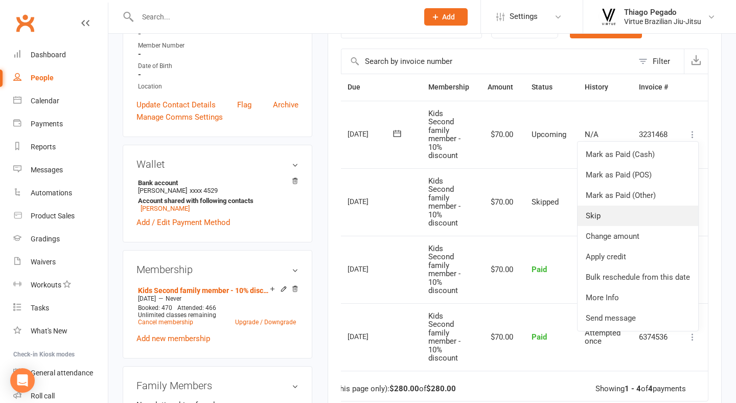
click at [608, 217] on link "Skip" at bounding box center [638, 215] width 121 height 20
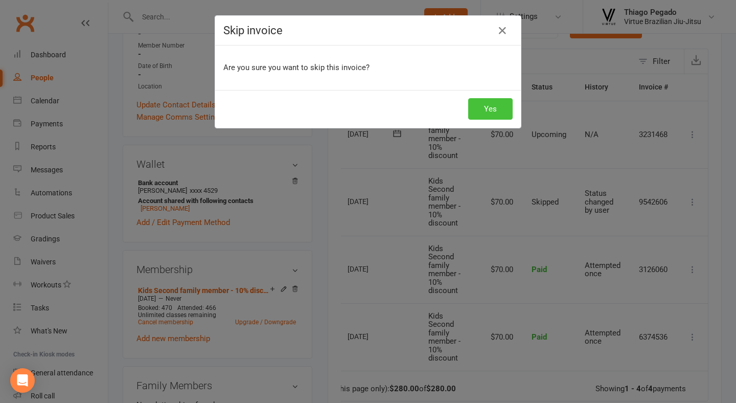
click at [482, 109] on button "Yes" at bounding box center [490, 108] width 44 height 21
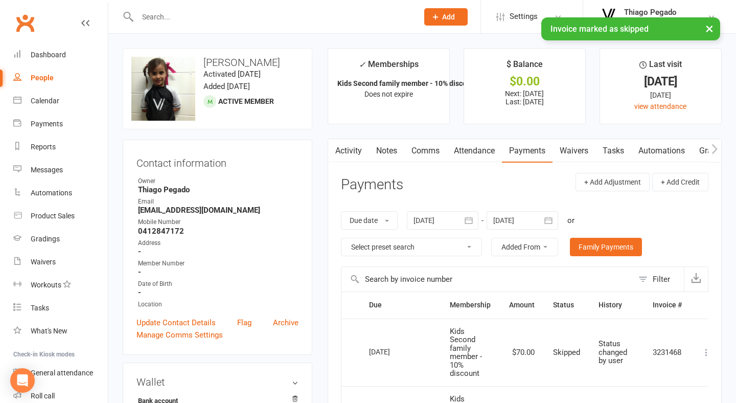
scroll to position [0, 0]
click at [184, 211] on strong "[EMAIL_ADDRESS][DOMAIN_NAME]" at bounding box center [218, 209] width 160 height 9
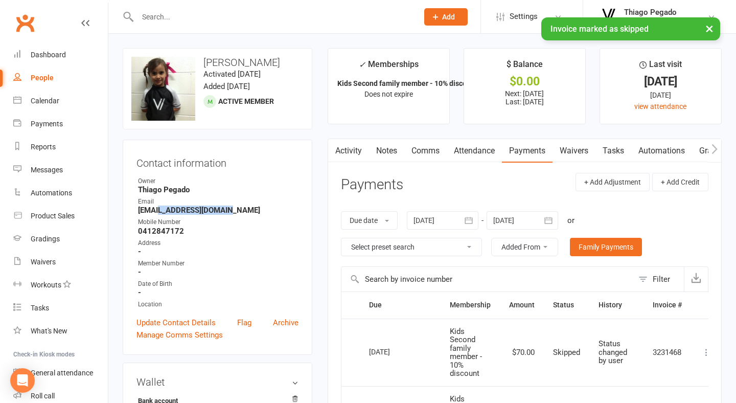
click at [184, 211] on strong "[EMAIL_ADDRESS][DOMAIN_NAME]" at bounding box center [218, 209] width 160 height 9
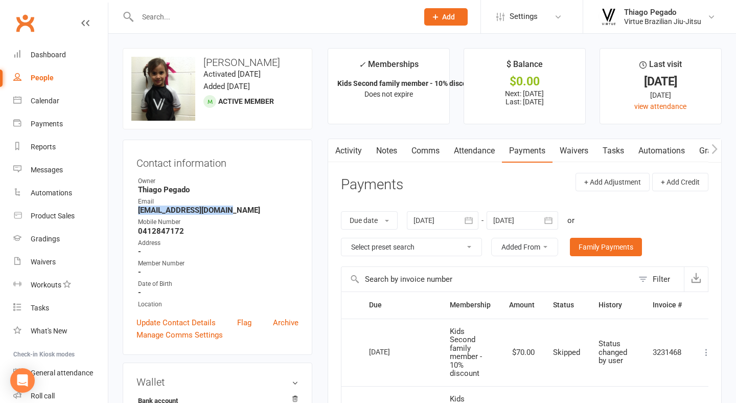
drag, startPoint x: 137, startPoint y: 212, endPoint x: 238, endPoint y: 213, distance: 100.2
click at [238, 213] on li "Email [EMAIL_ADDRESS][DOMAIN_NAME]" at bounding box center [217, 206] width 162 height 18
copy strong "[EMAIL_ADDRESS][DOMAIN_NAME]"
